Goal: Navigation & Orientation: Find specific page/section

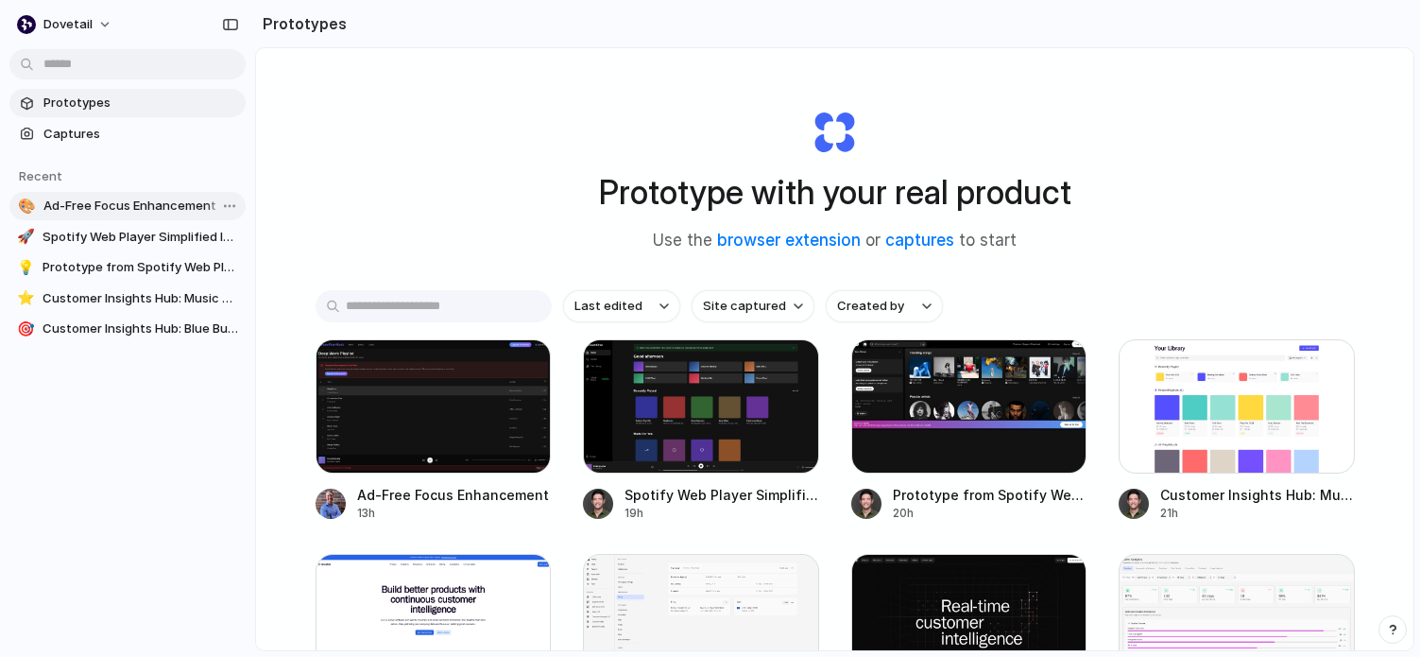
click at [134, 200] on span "Ad-Free Focus Enhancement" at bounding box center [140, 205] width 195 height 19
click at [96, 108] on span "Prototypes" at bounding box center [140, 103] width 195 height 19
click at [101, 306] on span "Customer Insights Hub: Music Organization Enhancements" at bounding box center [141, 298] width 196 height 19
click at [99, 33] on button "dovetail" at bounding box center [65, 24] width 112 height 30
click at [99, 33] on div "Settings Invite members Change theme Sign out" at bounding box center [710, 328] width 1420 height 657
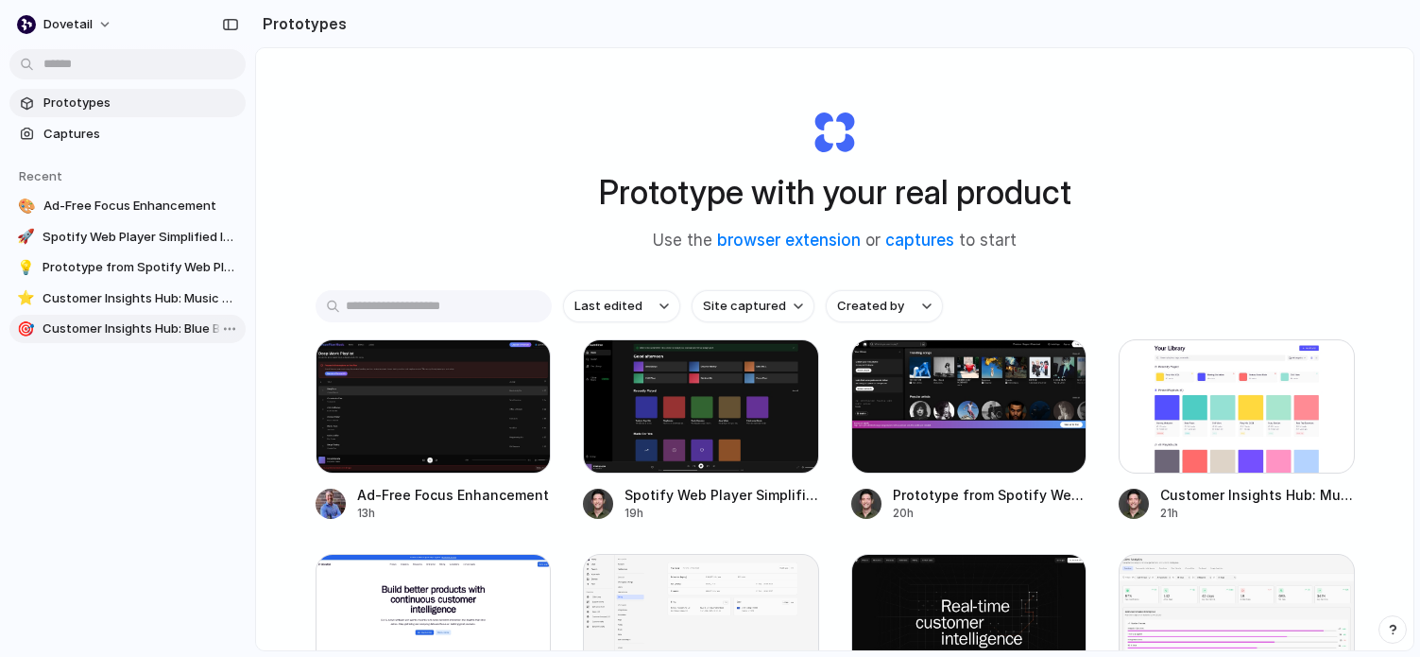
click at [124, 327] on span "Customer Insights Hub: Blue Buttons" at bounding box center [141, 328] width 196 height 19
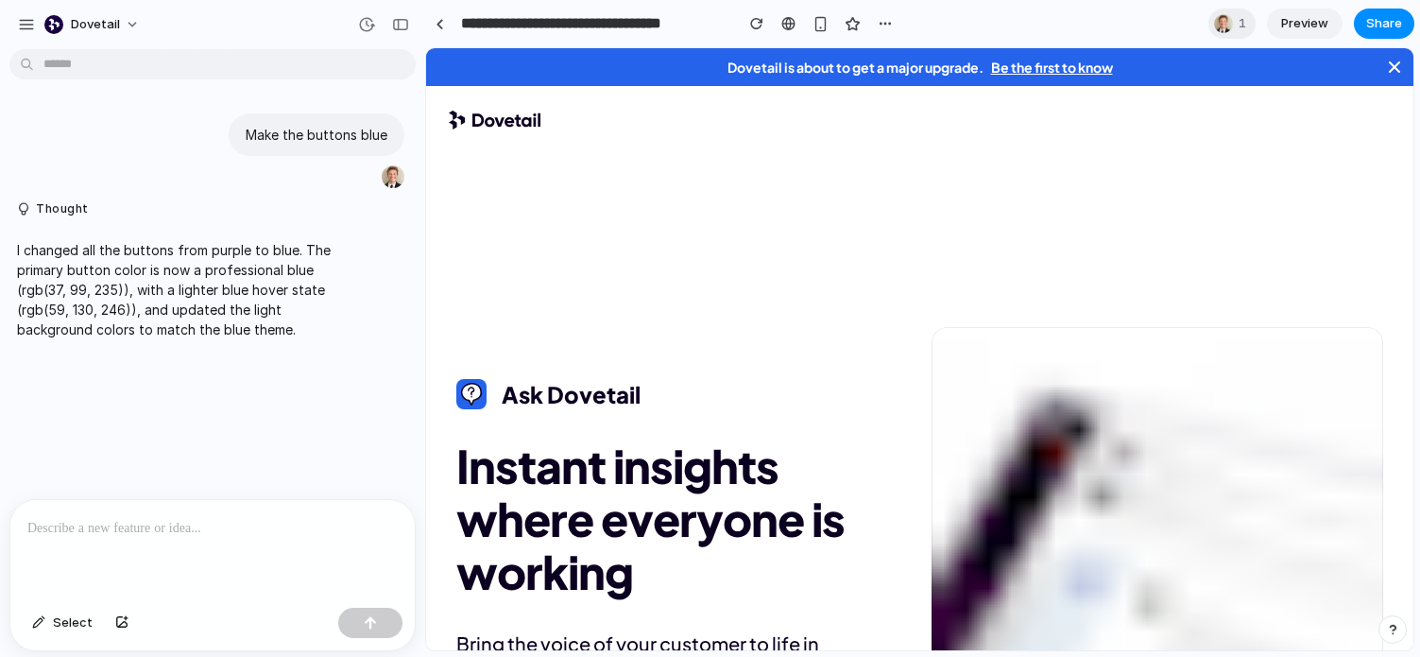
scroll to position [3992, 0]
